Goal: Information Seeking & Learning: Learn about a topic

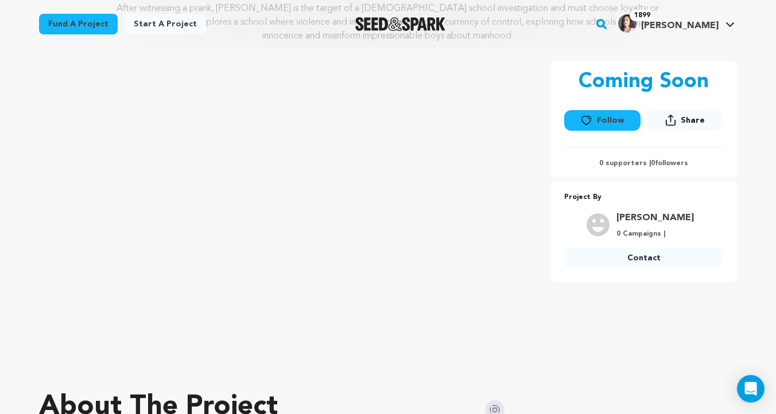
scroll to position [201, 0]
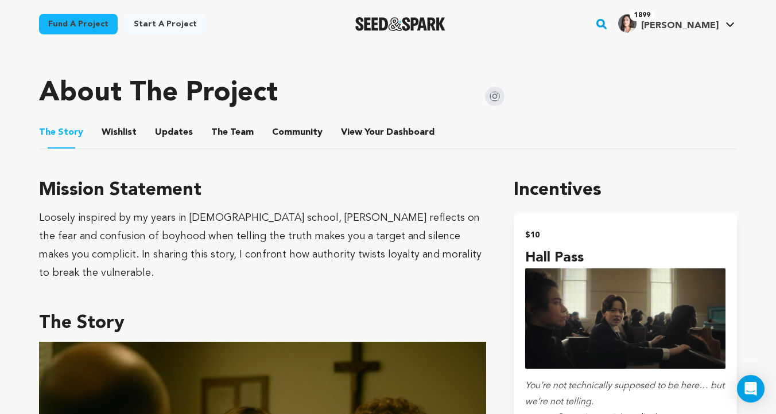
click at [128, 133] on button "Wishlist" at bounding box center [120, 135] width 28 height 28
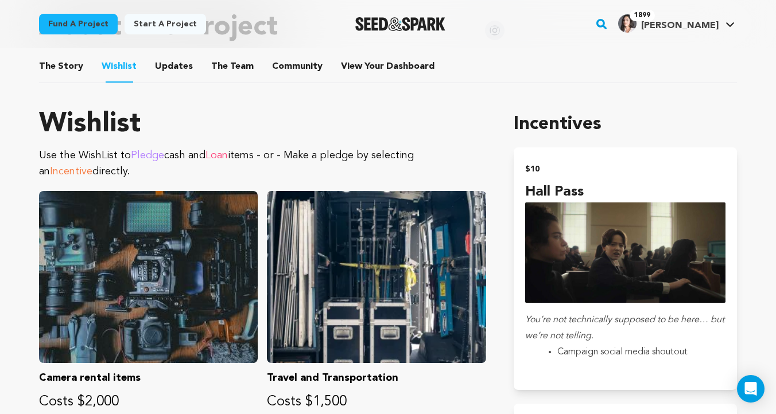
click at [58, 69] on button "The Story" at bounding box center [62, 69] width 28 height 28
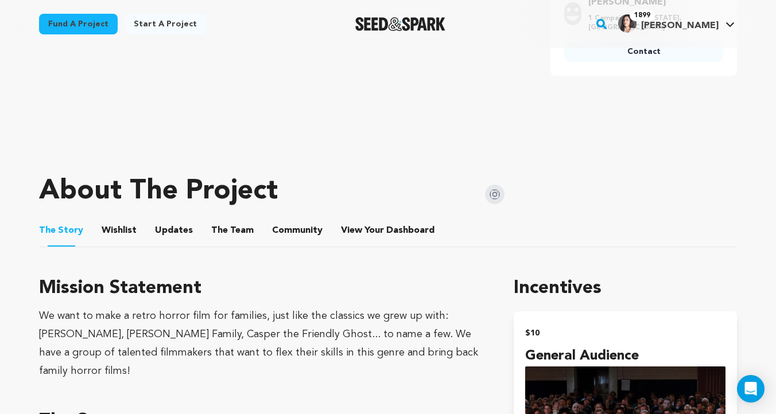
scroll to position [375, 0]
